Goal: Task Accomplishment & Management: Manage account settings

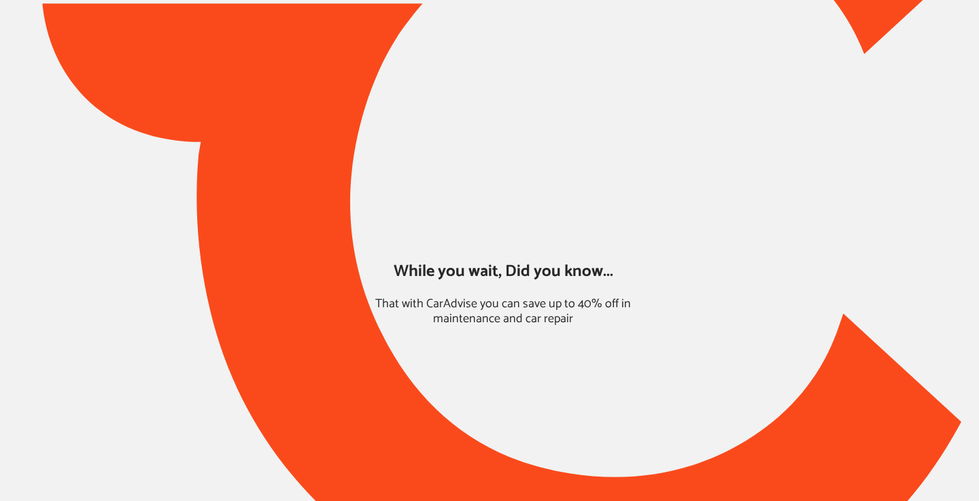
type input "*****"
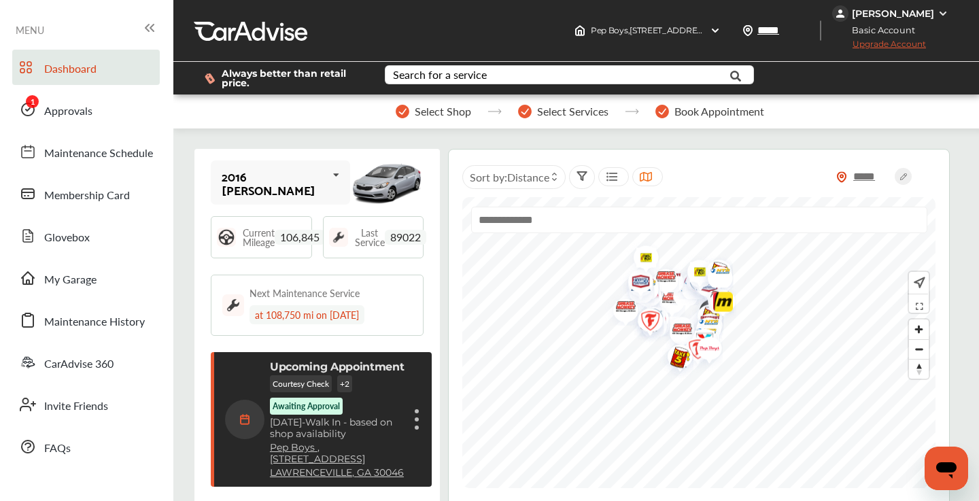
click at [923, 10] on div "[PERSON_NAME]" at bounding box center [892, 13] width 82 height 12
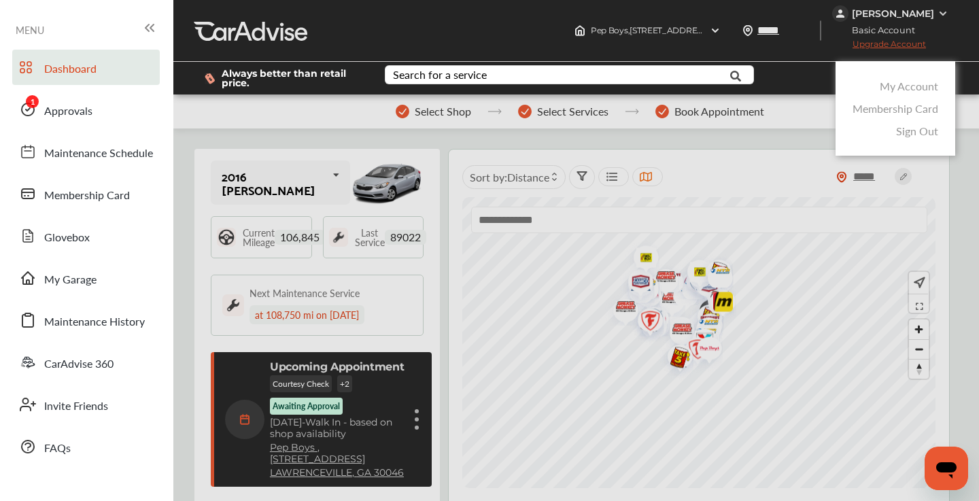
click at [917, 87] on link "My Account" at bounding box center [908, 86] width 58 height 16
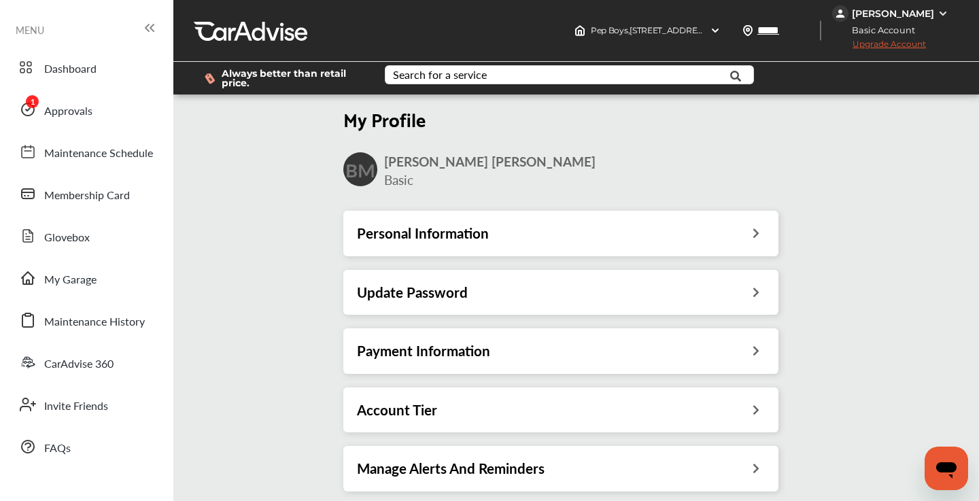
click at [487, 347] on h3 "Payment Information" at bounding box center [423, 351] width 133 height 18
